Goal: Task Accomplishment & Management: Manage account settings

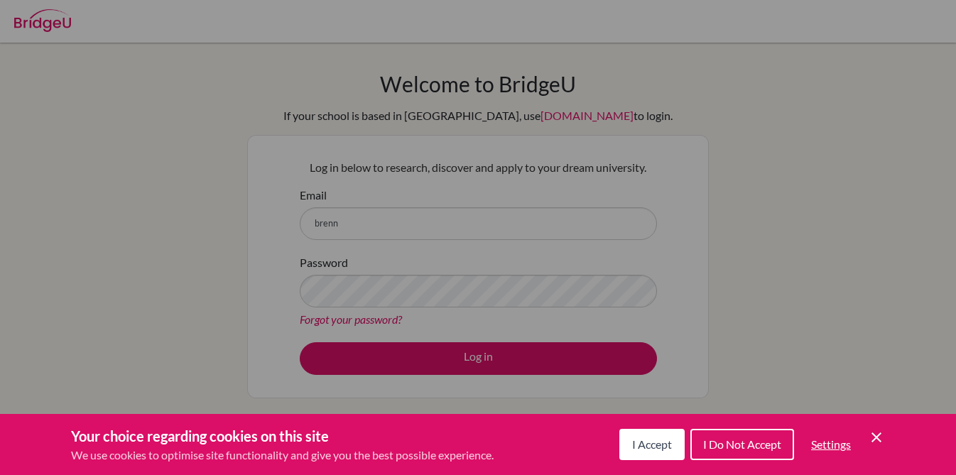
scroll to position [28, 0]
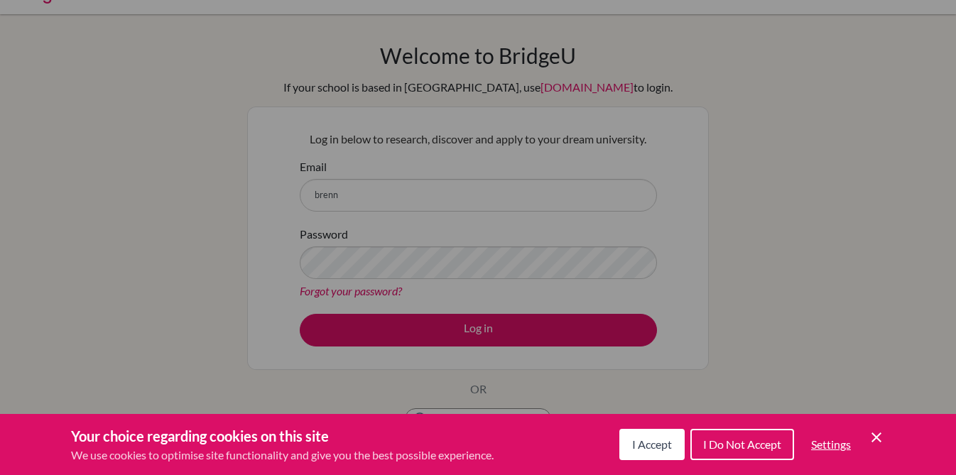
click at [455, 195] on div "Cookie Preferences" at bounding box center [478, 237] width 956 height 475
click at [880, 442] on icon "Save and close" at bounding box center [877, 438] width 10 height 10
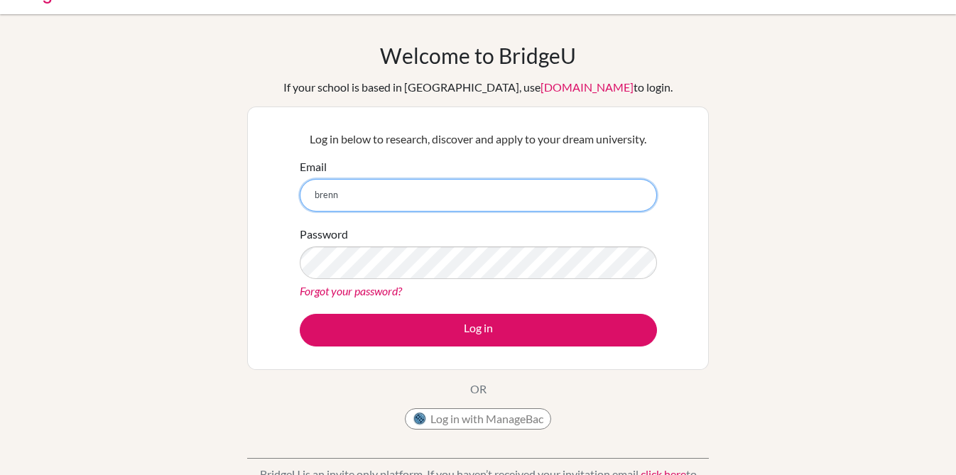
click at [379, 185] on input "brenn" at bounding box center [478, 195] width 357 height 33
type input "brennanm@ebv.org.ve"
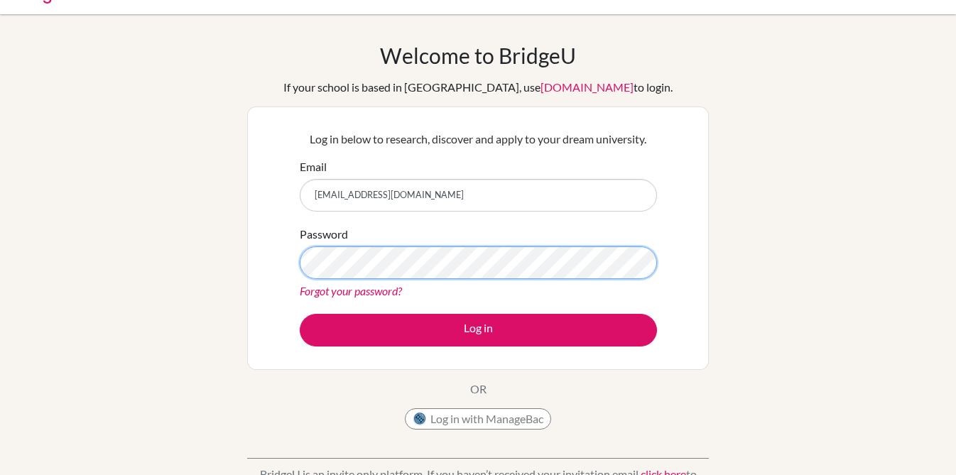
click at [300, 314] on button "Log in" at bounding box center [478, 330] width 357 height 33
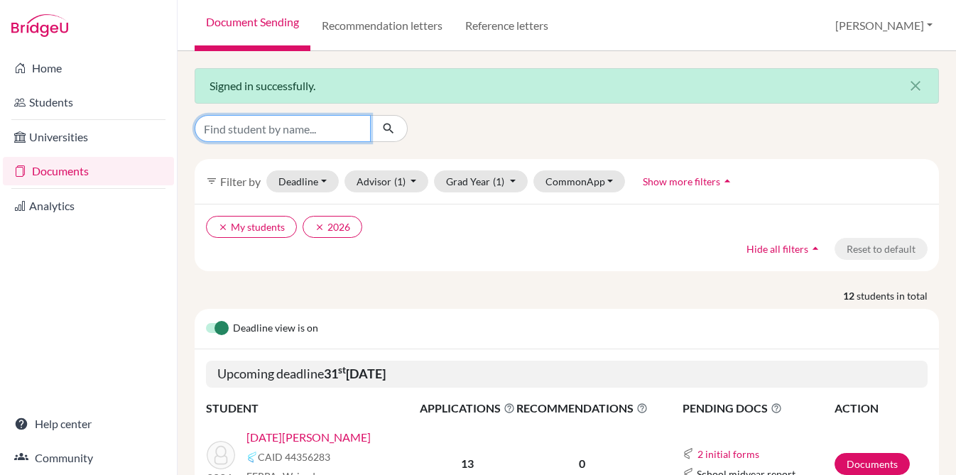
click at [307, 124] on input "Find student by name..." at bounding box center [283, 128] width 176 height 27
type input "bahsas"
click button "submit" at bounding box center [389, 128] width 38 height 27
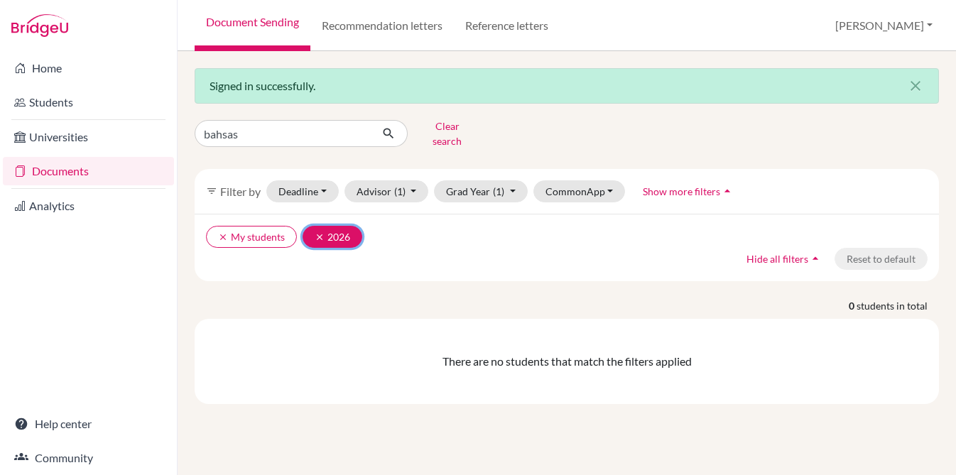
click at [311, 227] on button "clear 2026" at bounding box center [333, 237] width 60 height 22
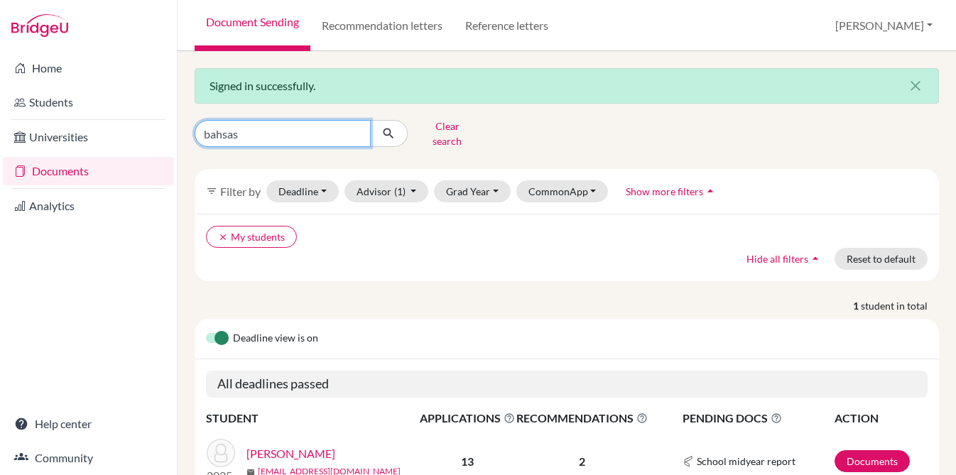
click at [285, 134] on input "bahsas" at bounding box center [283, 133] width 176 height 27
click button "submit" at bounding box center [389, 133] width 38 height 27
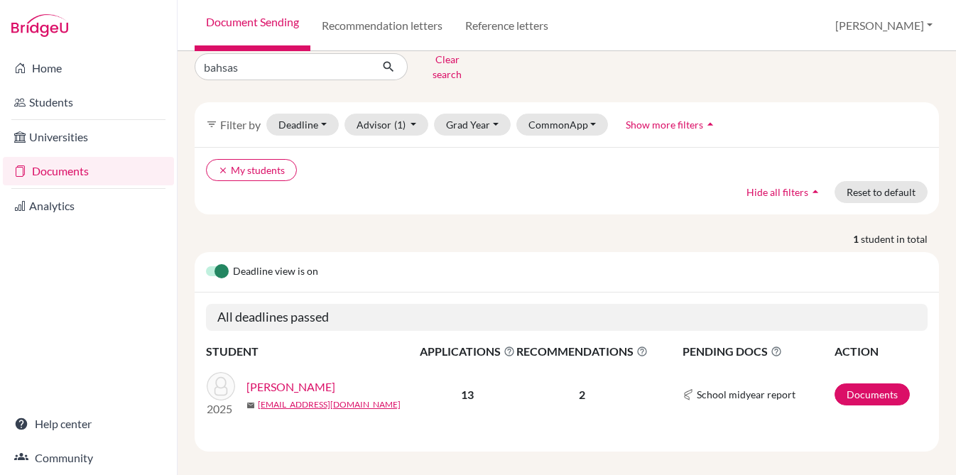
click at [582, 386] on p "2" at bounding box center [581, 394] width 131 height 17
click at [263, 379] on link "[PERSON_NAME]" at bounding box center [291, 387] width 89 height 17
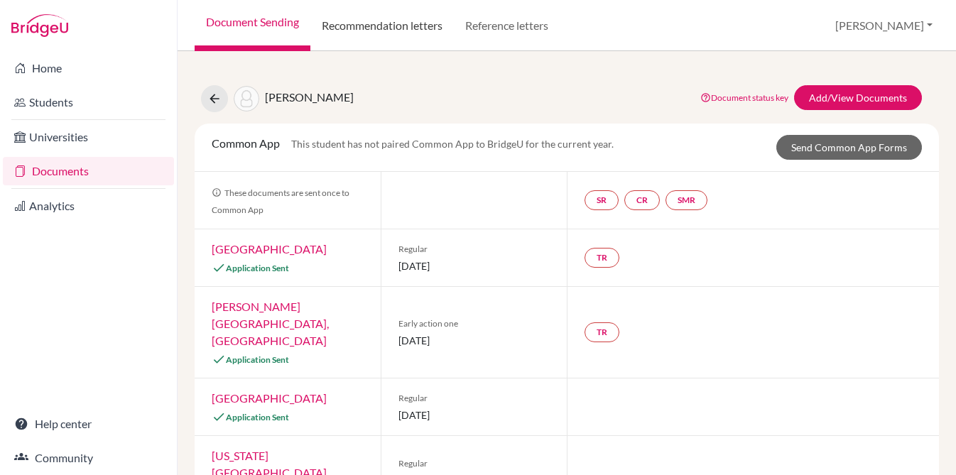
click at [347, 20] on link "Recommendation letters" at bounding box center [382, 25] width 144 height 51
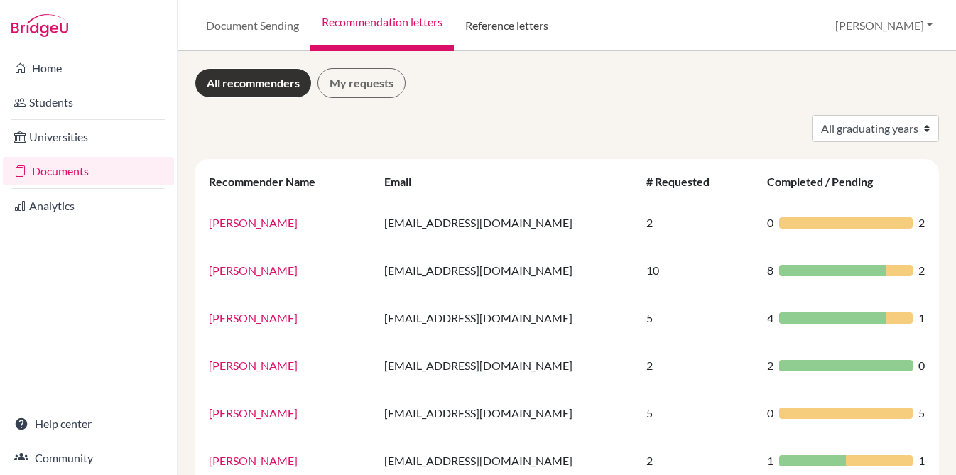
click at [468, 38] on link "Reference letters" at bounding box center [507, 25] width 106 height 51
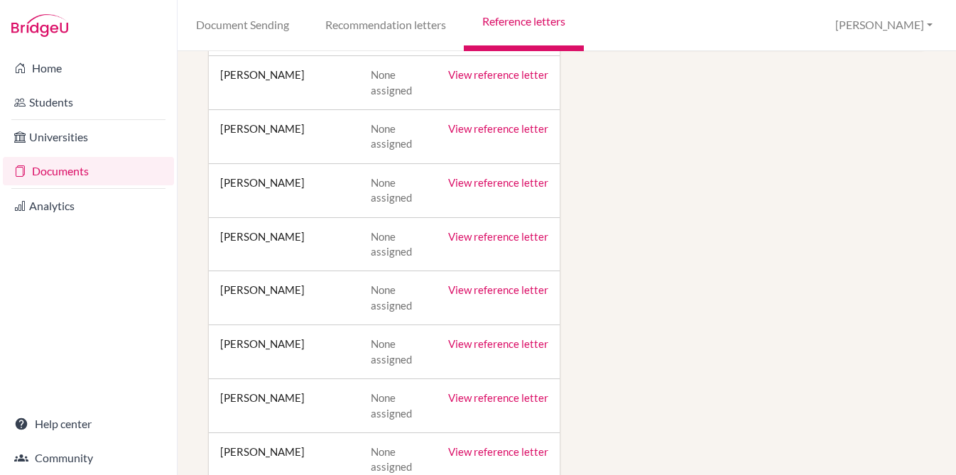
scroll to position [250, 0]
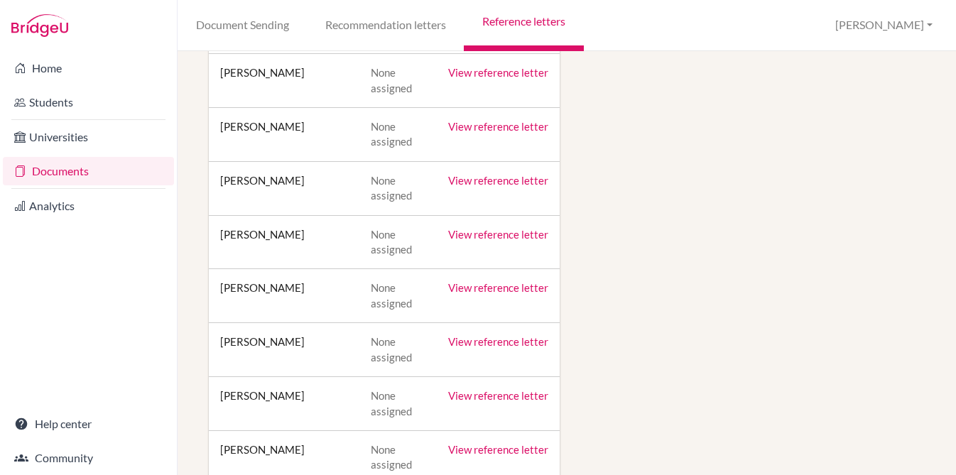
click at [477, 443] on link "View reference letter" at bounding box center [498, 449] width 100 height 13
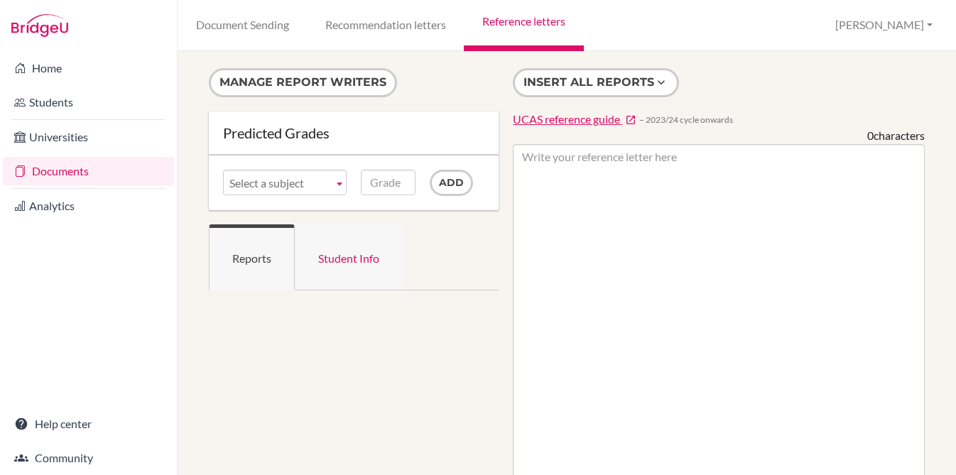
click at [355, 266] on link "Student Info" at bounding box center [349, 257] width 108 height 66
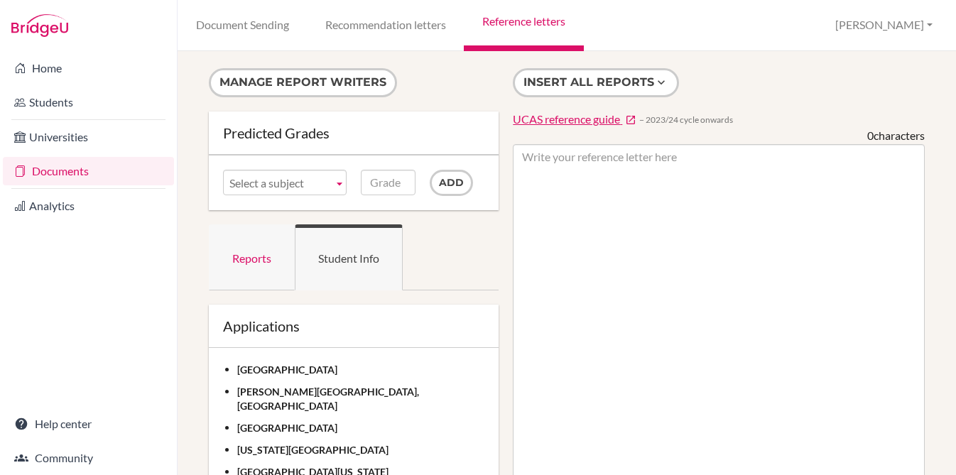
click at [277, 259] on link "Reports" at bounding box center [252, 257] width 86 height 66
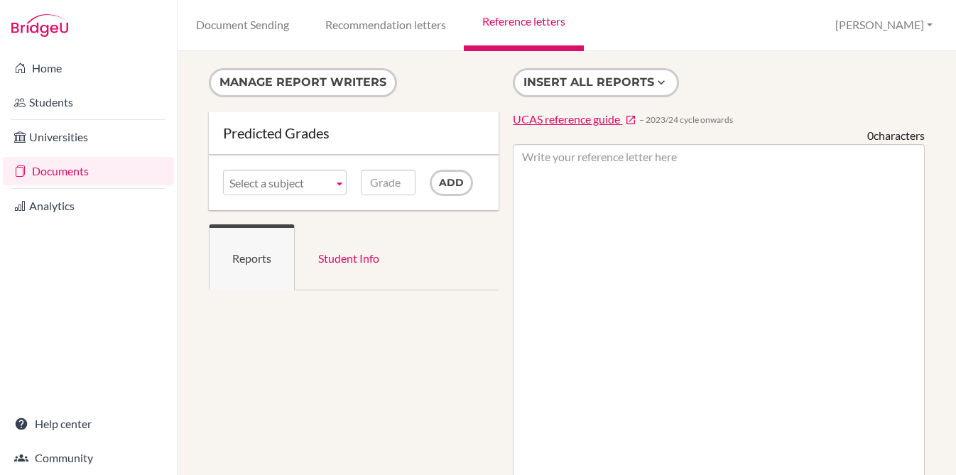
click at [306, 179] on span "Select a subject" at bounding box center [278, 184] width 98 height 26
click at [396, 136] on div "Predicted Grades" at bounding box center [353, 133] width 261 height 14
click at [59, 173] on link "Documents" at bounding box center [88, 171] width 171 height 28
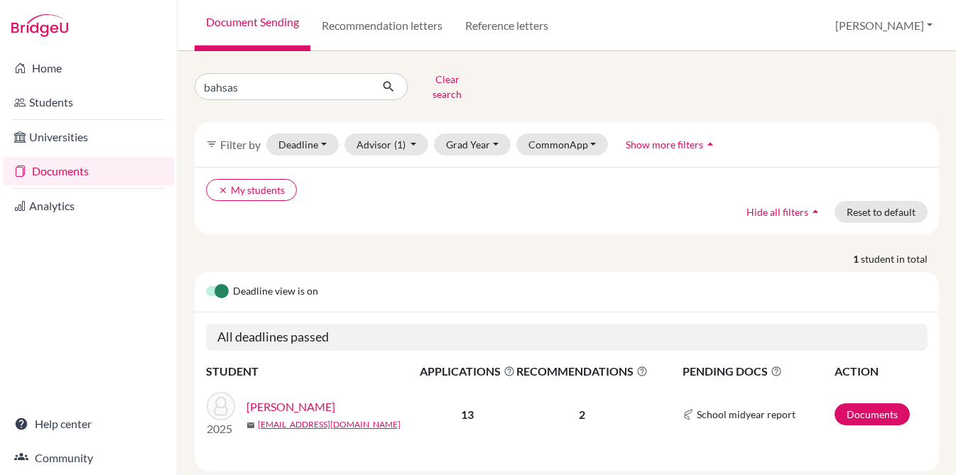
scroll to position [20, 0]
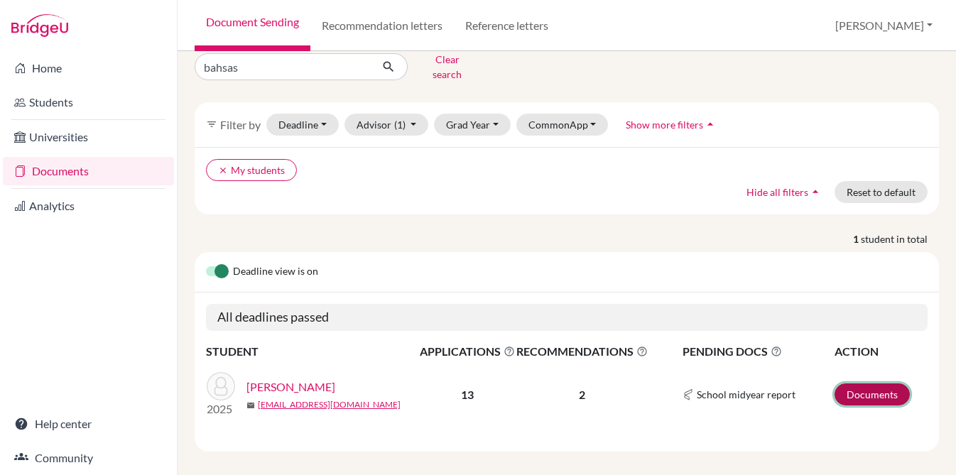
click at [862, 384] on link "Documents" at bounding box center [872, 395] width 75 height 22
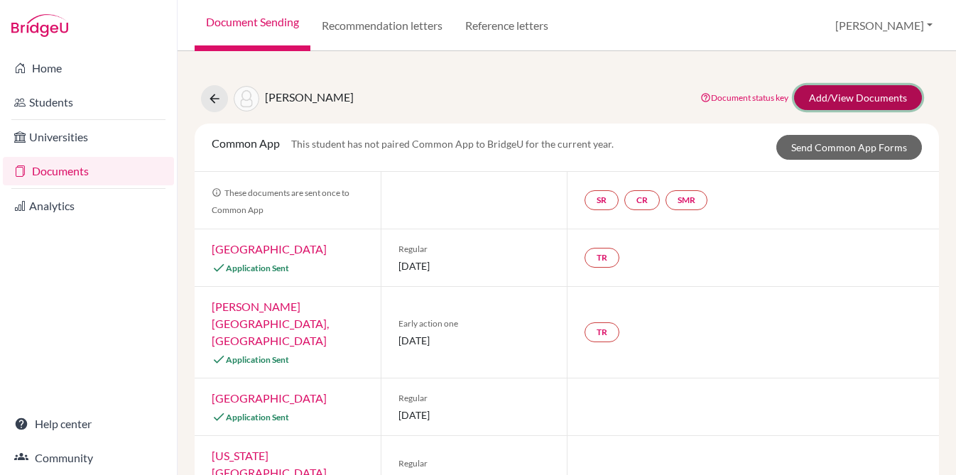
click at [823, 93] on link "Add/View Documents" at bounding box center [858, 97] width 128 height 25
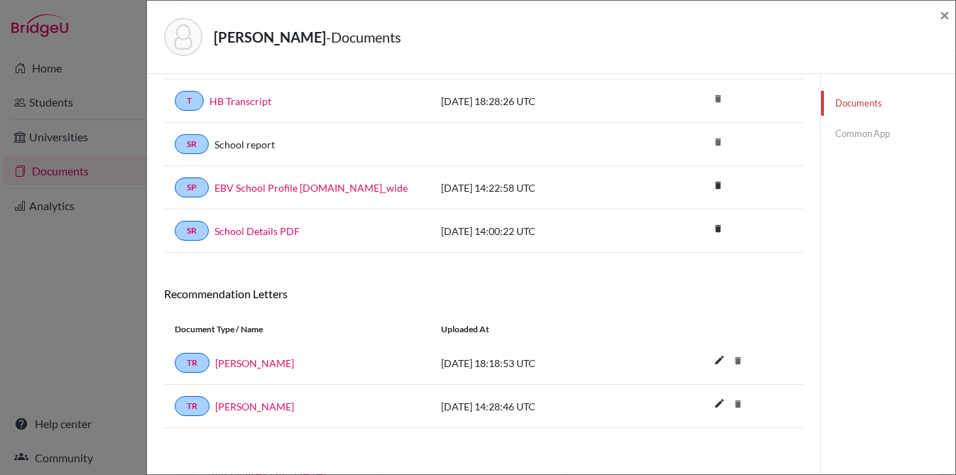
scroll to position [197, 0]
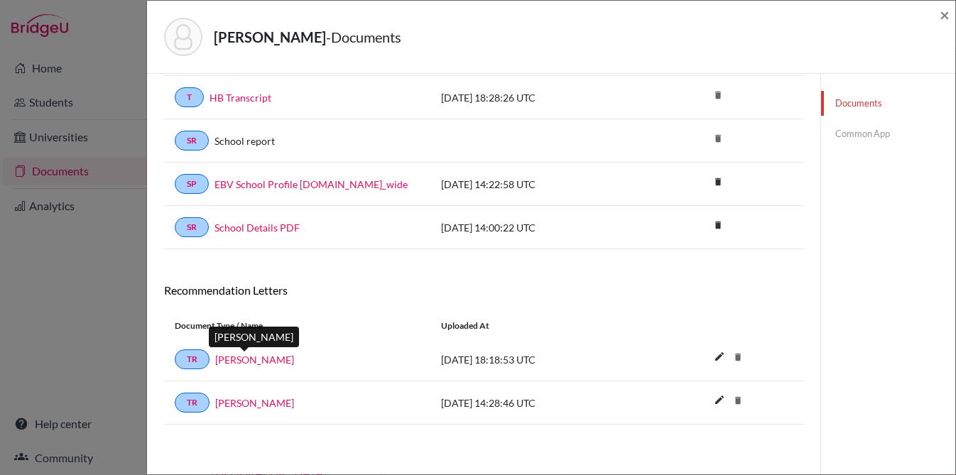
click at [249, 357] on link "Peter O'Reilly" at bounding box center [254, 359] width 79 height 15
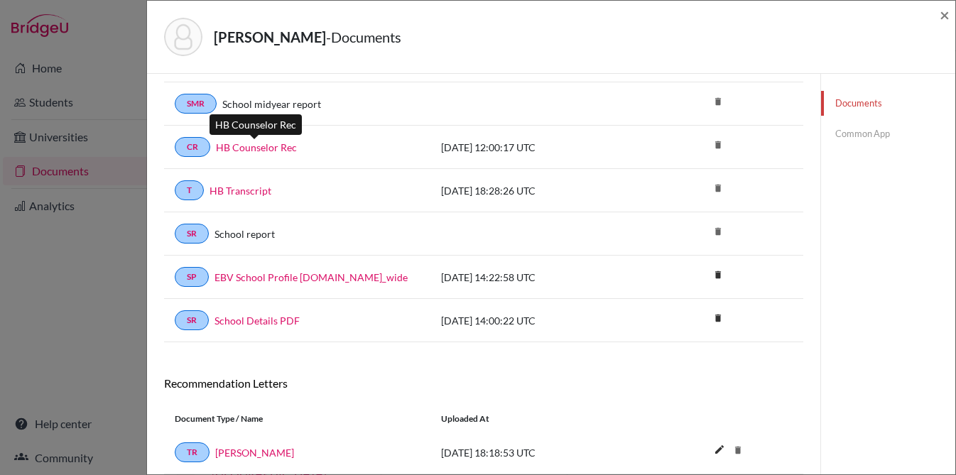
click at [255, 147] on link "HB Counselor Rec" at bounding box center [256, 147] width 81 height 15
